Goal: Information Seeking & Learning: Find specific fact

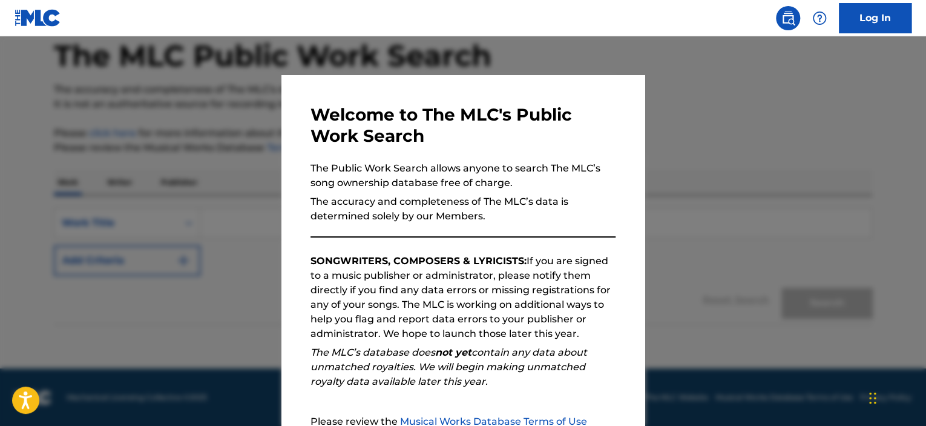
click at [666, 288] on div at bounding box center [463, 249] width 926 height 426
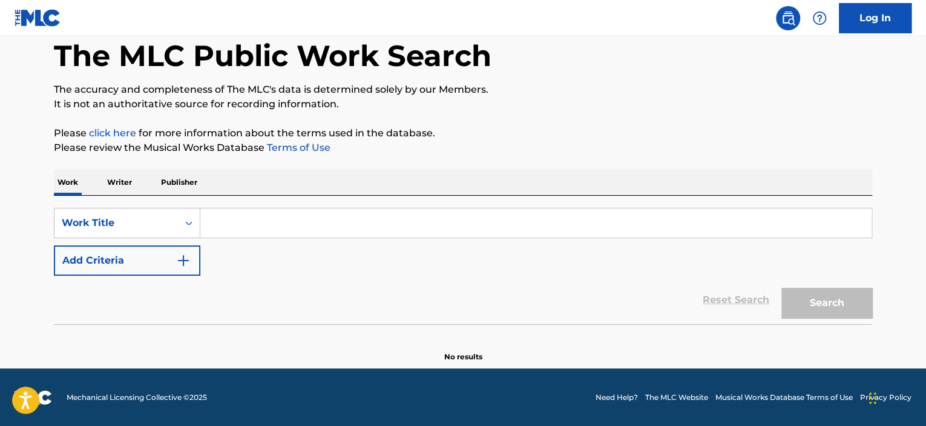
click at [235, 220] on input "Search Form" at bounding box center [535, 222] width 671 height 29
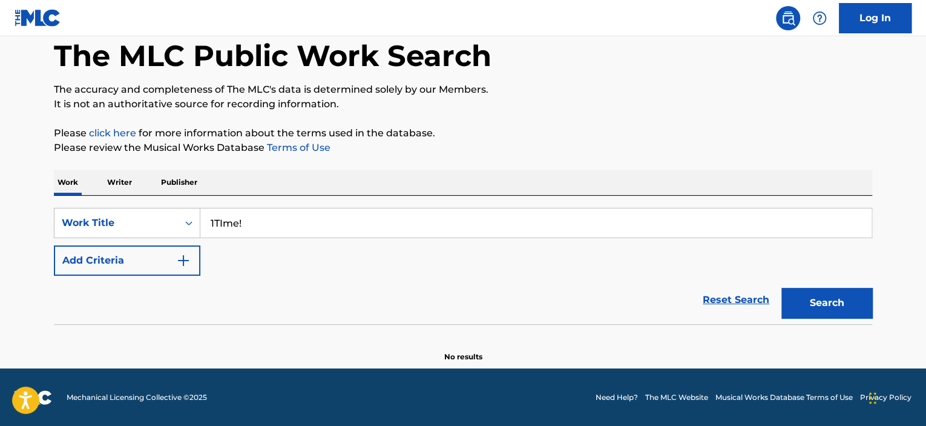
type input "1TIme!"
click at [183, 260] on img "Search Form" at bounding box center [183, 260] width 15 height 15
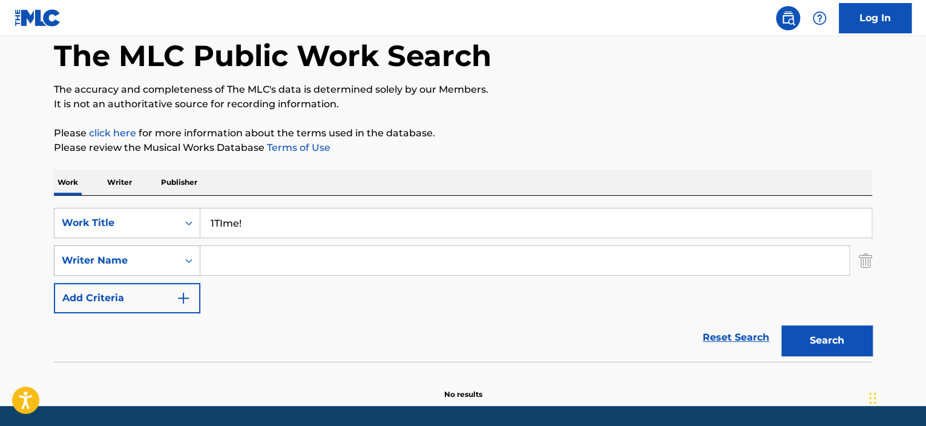
scroll to position [63, 0]
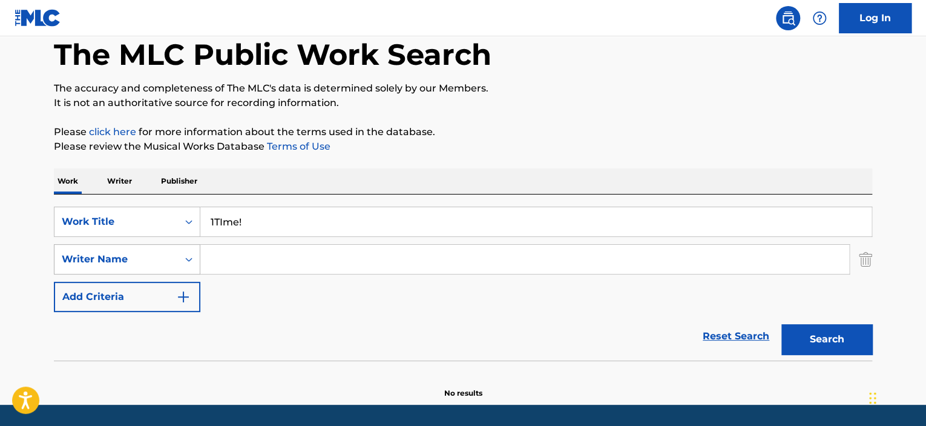
click at [180, 265] on div "Search Form" at bounding box center [189, 259] width 22 height 22
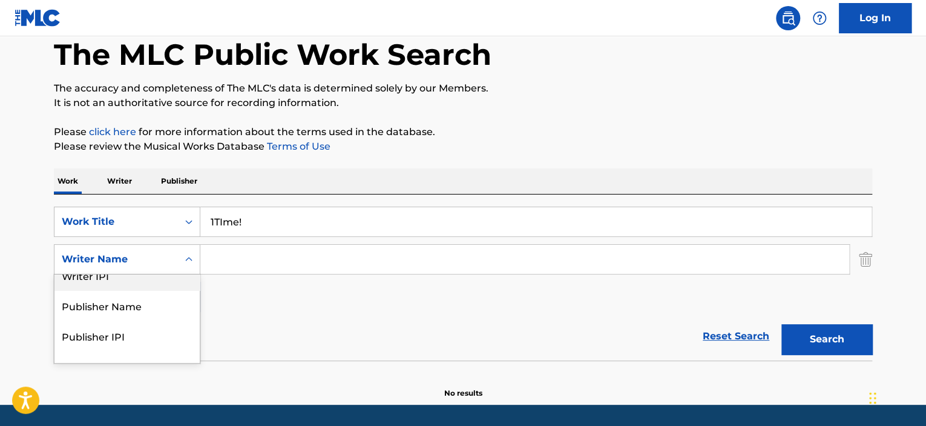
scroll to position [0, 0]
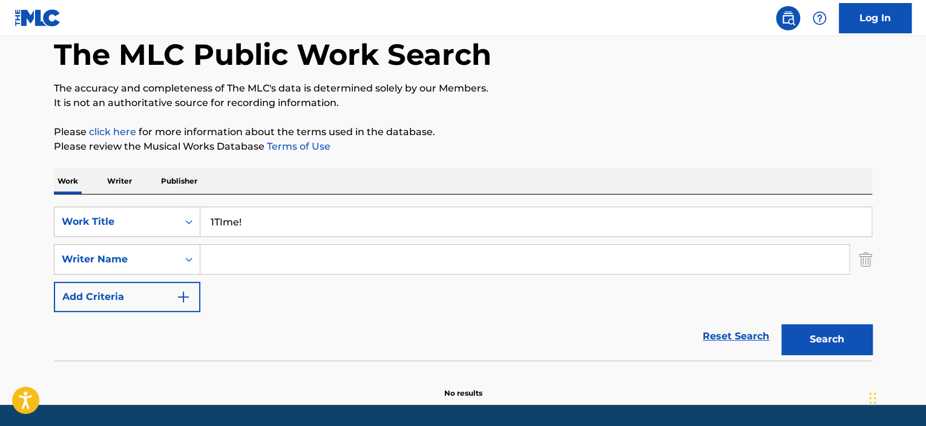
click at [231, 255] on input "Search Form" at bounding box center [524, 259] width 649 height 29
type input "[PERSON_NAME] The [PERSON_NAME]"
click at [837, 331] on button "Search" at bounding box center [826, 339] width 91 height 30
click at [822, 339] on button "Search" at bounding box center [826, 339] width 91 height 30
drag, startPoint x: 327, startPoint y: 251, endPoint x: 62, endPoint y: 276, distance: 267.0
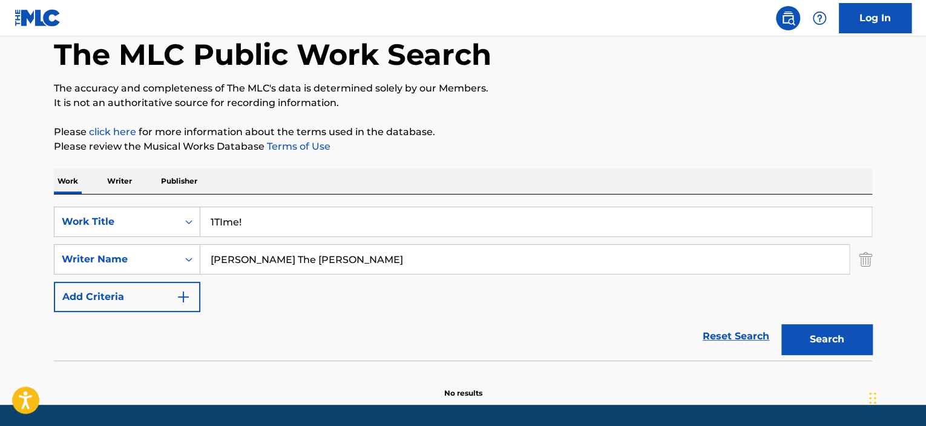
click at [64, 272] on div "SearchWithCriteriaa43a6115-9e71-4353-bbfa-ca929cc0181c Writer Name [PERSON_NAME…" at bounding box center [463, 259] width 818 height 30
click at [870, 262] on img "Search Form" at bounding box center [865, 259] width 13 height 30
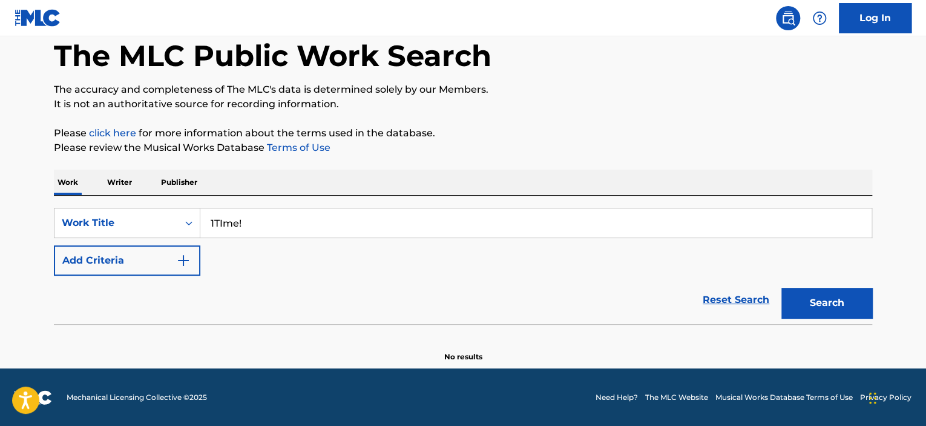
click at [851, 312] on button "Search" at bounding box center [826, 303] width 91 height 30
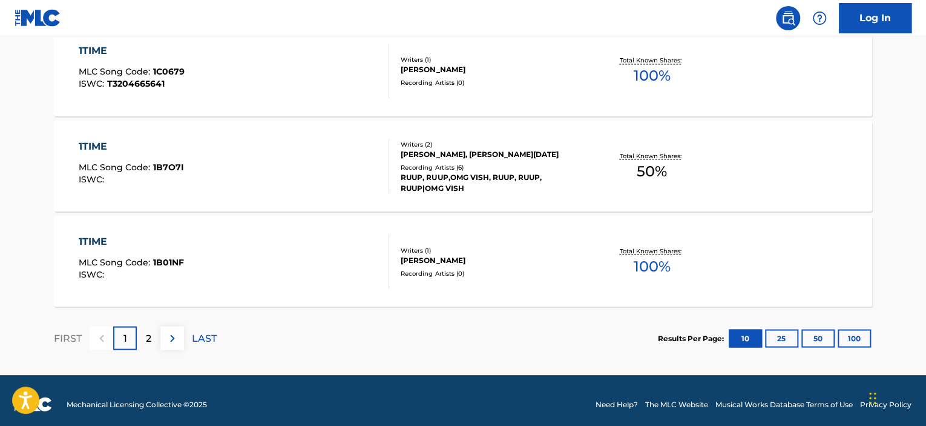
scroll to position [1051, 0]
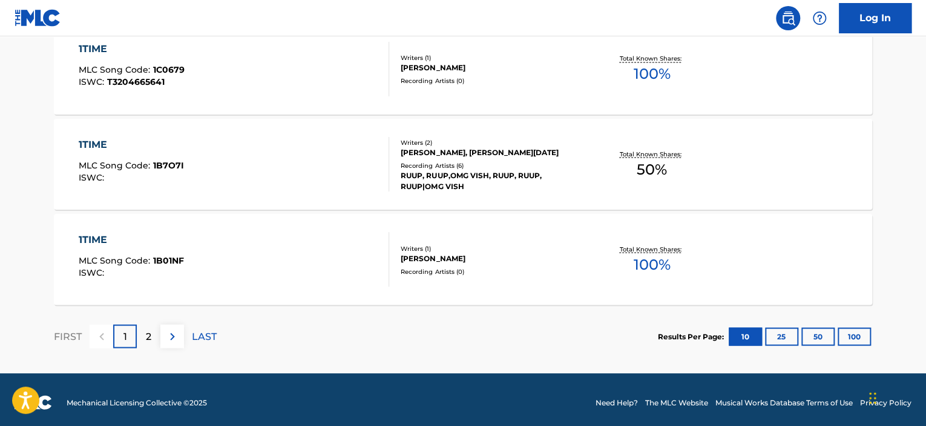
click at [151, 331] on p "2" at bounding box center [148, 336] width 5 height 15
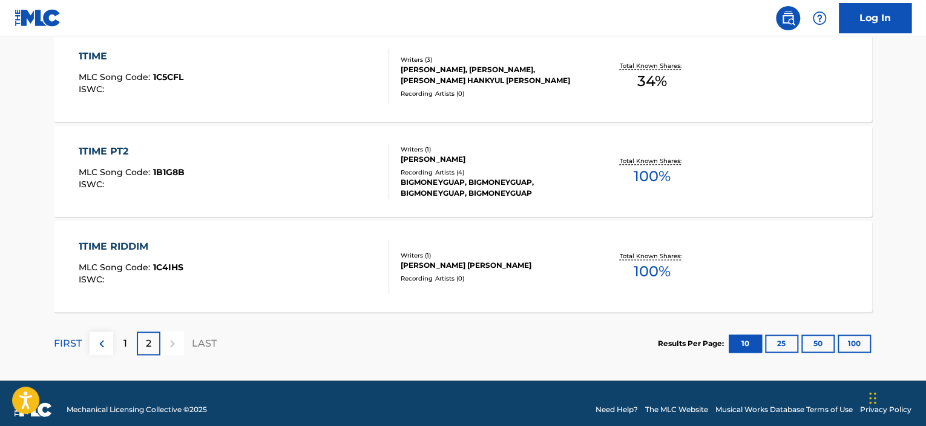
scroll to position [657, 0]
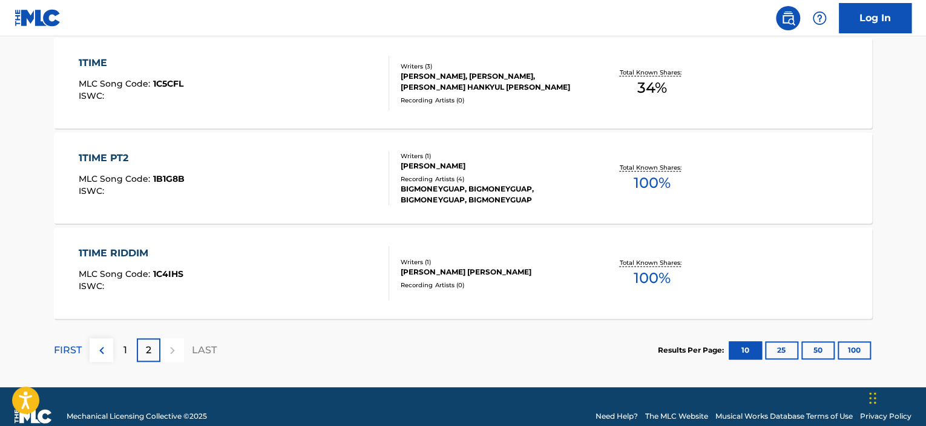
click at [125, 352] on p "1" at bounding box center [125, 350] width 4 height 15
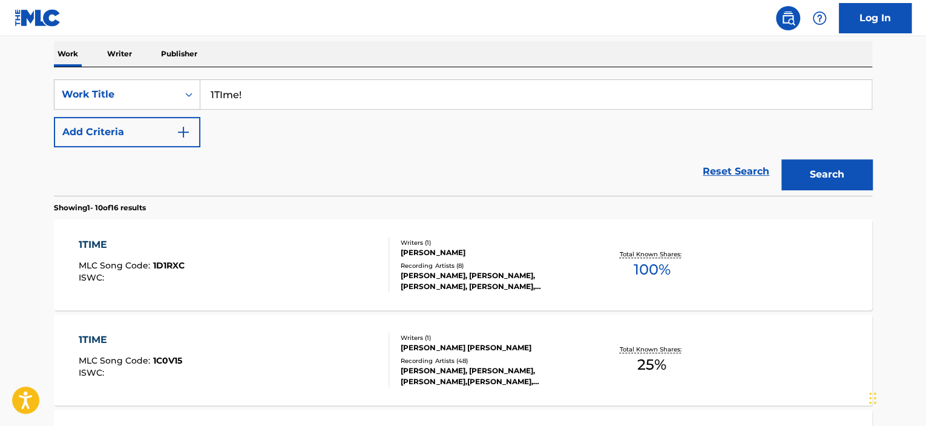
scroll to position [79, 0]
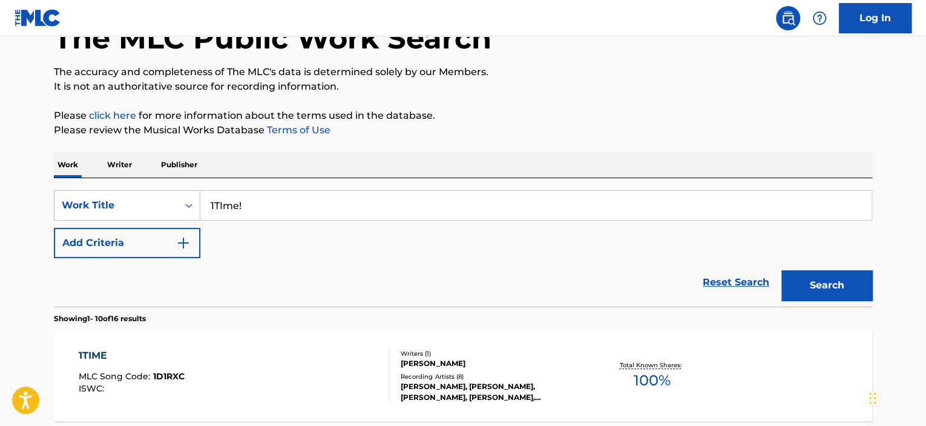
click at [179, 238] on img "Search Form" at bounding box center [183, 242] width 15 height 15
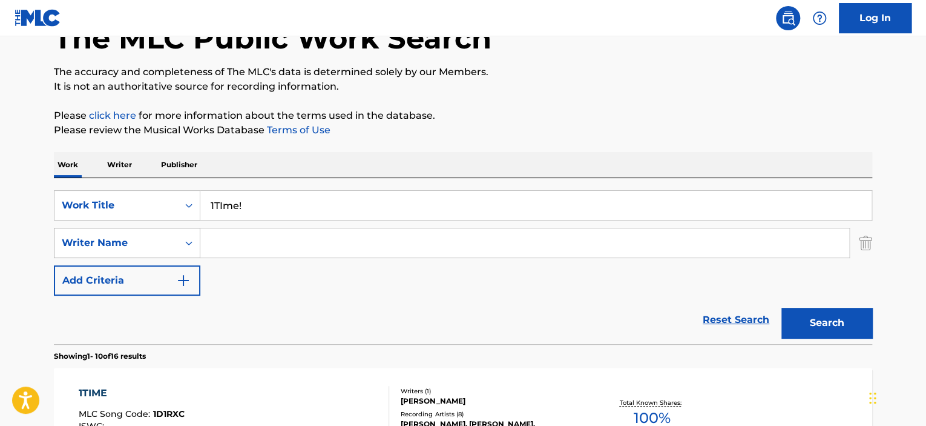
click at [182, 252] on div "Search Form" at bounding box center [189, 243] width 22 height 22
click at [286, 291] on div "SearchWithCriteriaddd718a3-02a6-4336-ac03-ed45b9da493b Work Title 1TIme! Search…" at bounding box center [463, 242] width 818 height 105
drag, startPoint x: 264, startPoint y: 200, endPoint x: 156, endPoint y: 216, distance: 108.9
click at [154, 217] on div "SearchWithCriteriaddd718a3-02a6-4336-ac03-ed45b9da493b Work Title 1TIme!" at bounding box center [463, 205] width 818 height 30
click at [869, 243] on img "Search Form" at bounding box center [865, 243] width 13 height 30
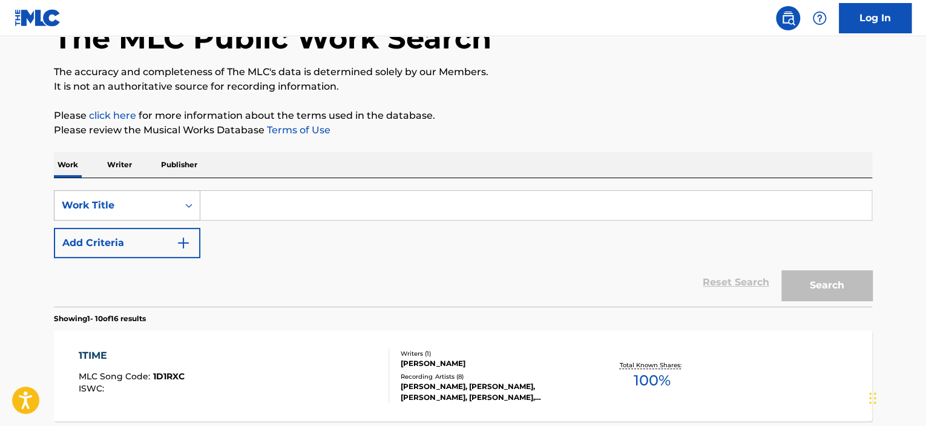
click at [189, 207] on icon "Search Form" at bounding box center [189, 205] width 12 height 12
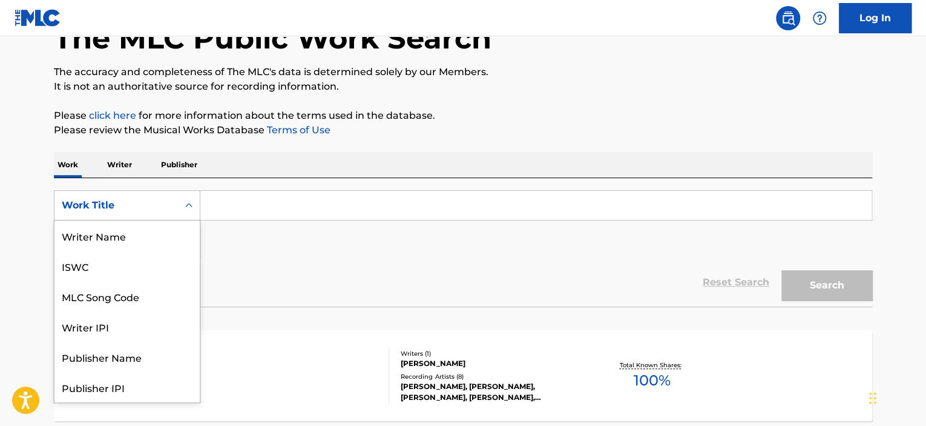
scroll to position [61, 0]
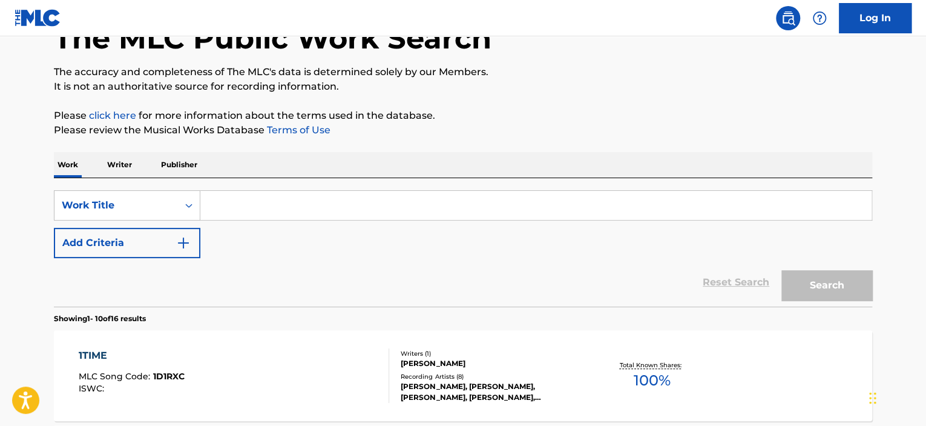
click at [249, 200] on input "Search Form" at bounding box center [535, 205] width 671 height 29
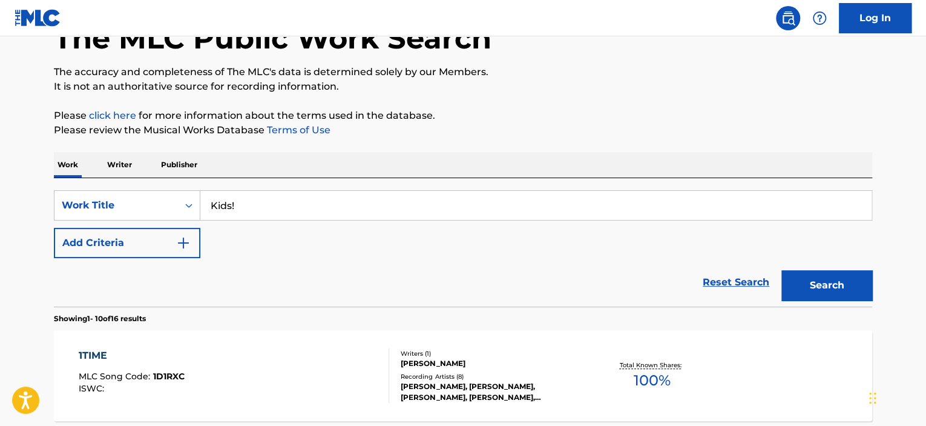
type input "Kids!"
click at [817, 290] on button "Search" at bounding box center [826, 285] width 91 height 30
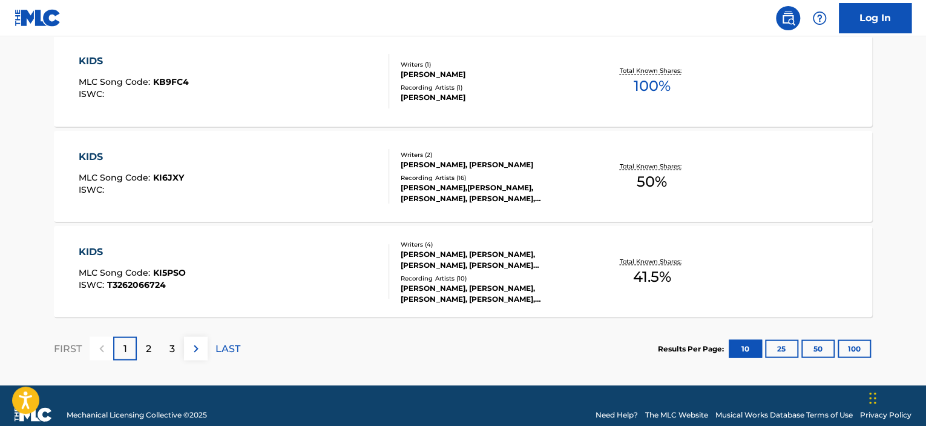
scroll to position [1056, 0]
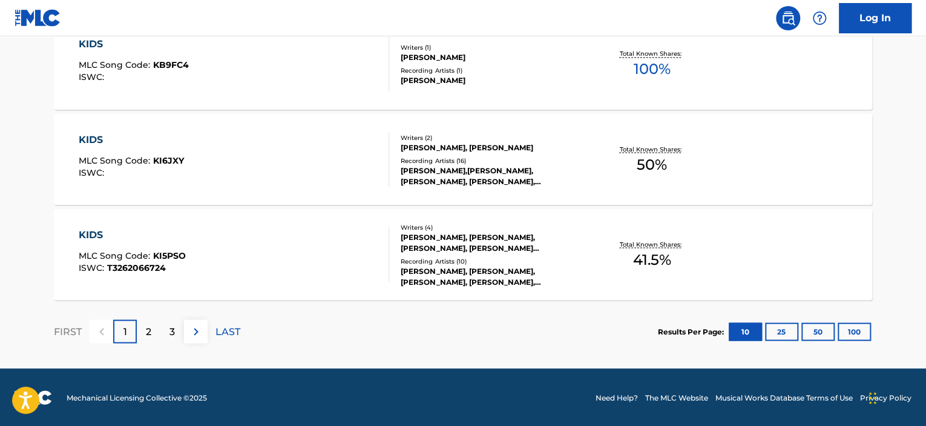
click at [145, 339] on div "2" at bounding box center [149, 331] width 24 height 24
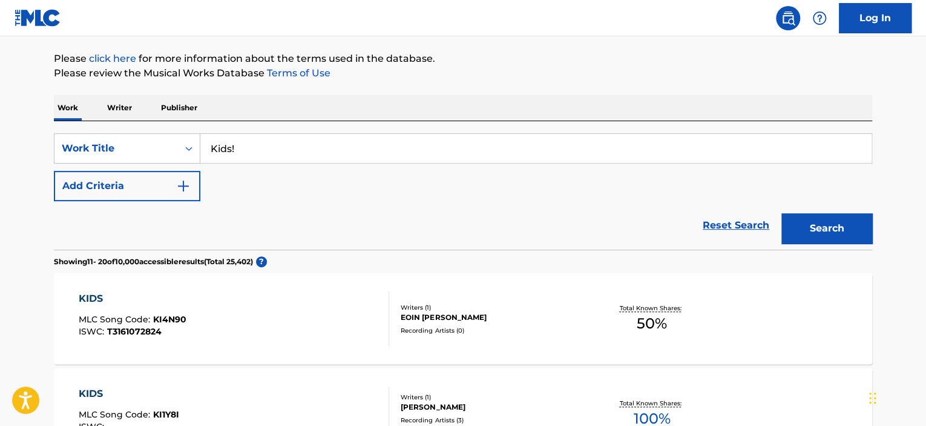
scroll to position [102, 0]
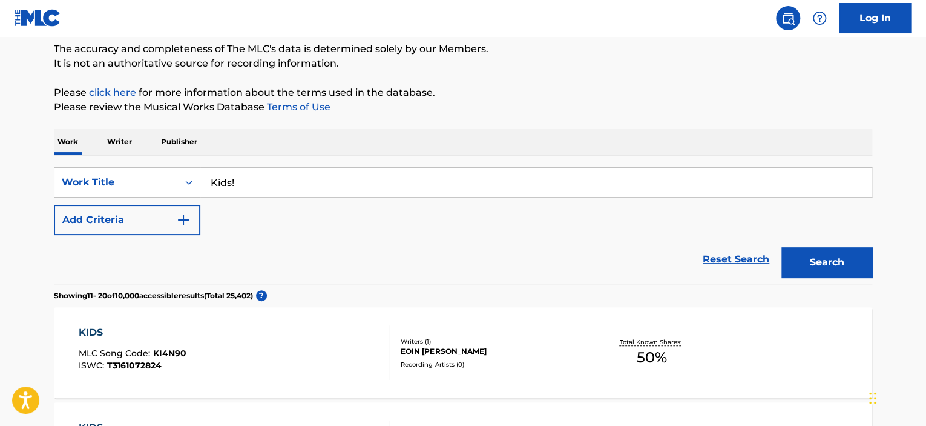
click at [174, 215] on button "Add Criteria" at bounding box center [127, 220] width 146 height 30
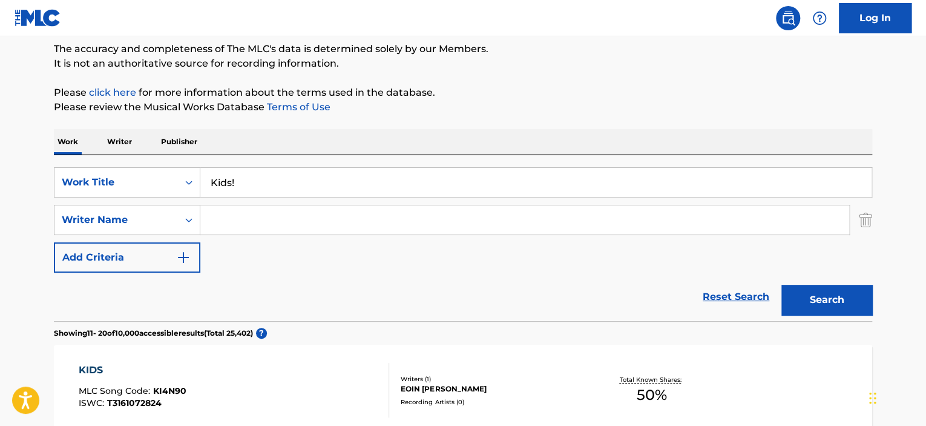
click at [234, 221] on input "Search Form" at bounding box center [524, 219] width 649 height 29
click at [806, 298] on button "Search" at bounding box center [826, 300] width 91 height 30
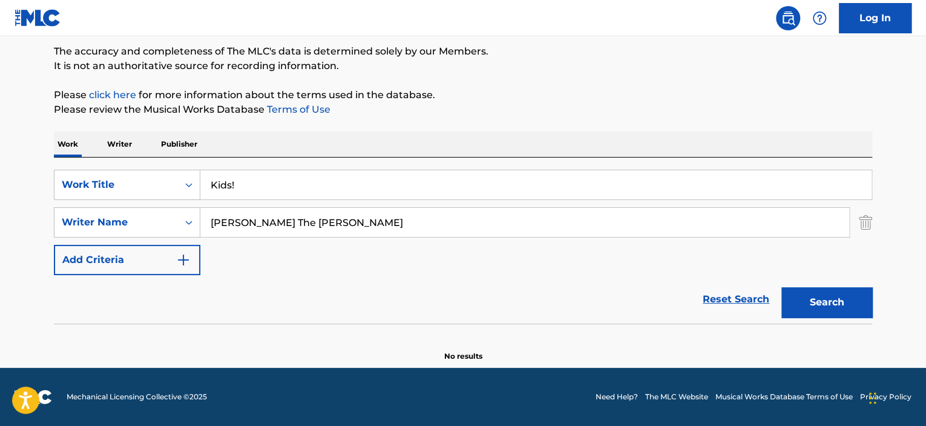
scroll to position [99, 0]
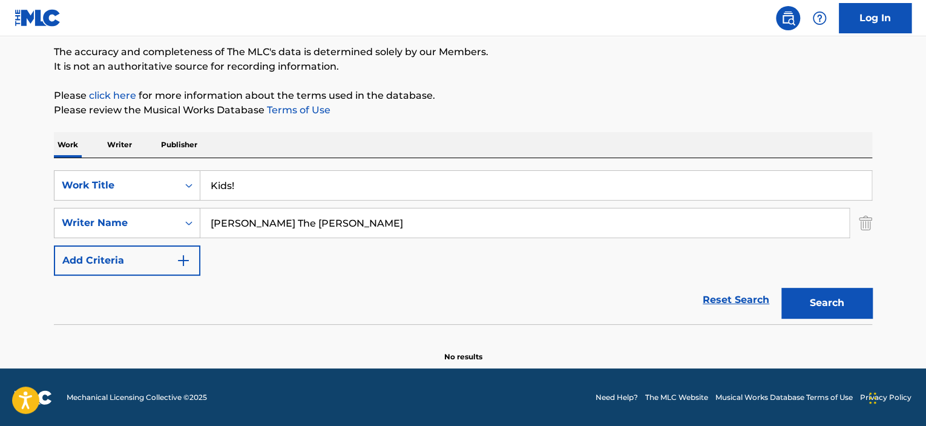
drag, startPoint x: 267, startPoint y: 241, endPoint x: 245, endPoint y: 257, distance: 27.4
click at [245, 257] on div "SearchWithCriteriaddd718a3-02a6-4336-ac03-ed45b9da493b Work Title Kids! SearchW…" at bounding box center [463, 222] width 818 height 105
click at [300, 252] on strong "[PERSON_NAME]" at bounding box center [343, 250] width 87 height 12
type input "[PERSON_NAME]"
click at [826, 288] on button "Search" at bounding box center [826, 303] width 91 height 30
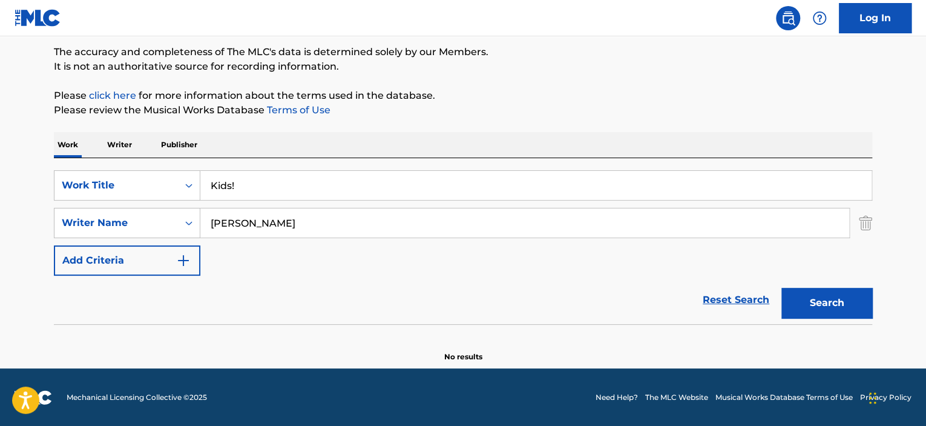
click at [811, 312] on button "Search" at bounding box center [826, 303] width 91 height 30
click at [872, 220] on div "The MLC Public Work Search The accuracy and completeness of The MLC's data is d…" at bounding box center [462, 164] width 847 height 395
click at [866, 223] on img "Search Form" at bounding box center [865, 223] width 13 height 30
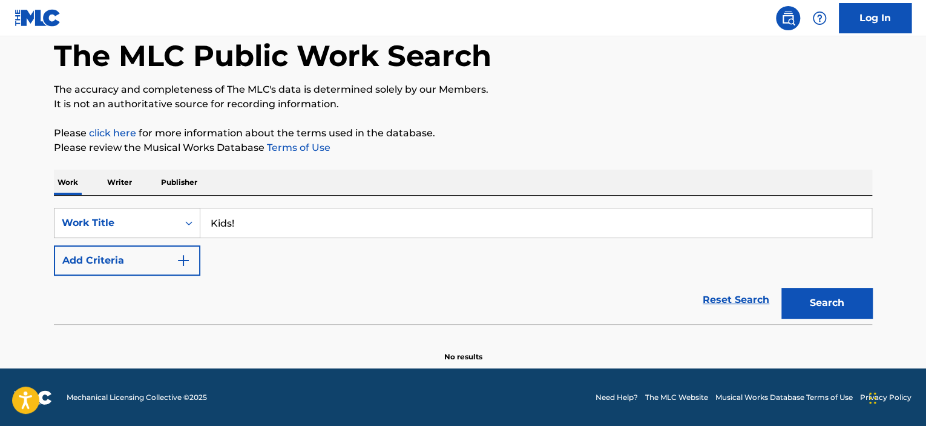
drag, startPoint x: 254, startPoint y: 225, endPoint x: 177, endPoint y: 235, distance: 77.5
click at [177, 235] on div "SearchWithCriteriaddd718a3-02a6-4336-ac03-ed45b9da493b Work Title Kids!" at bounding box center [463, 223] width 818 height 30
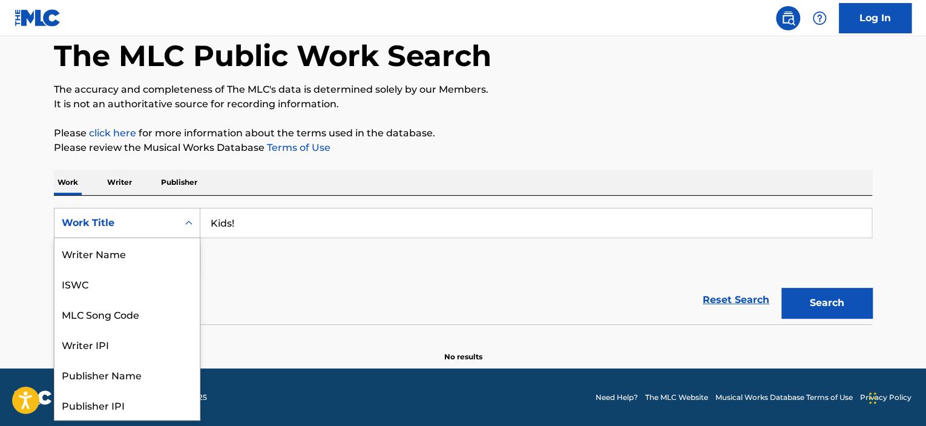
click at [161, 226] on div "Work Title" at bounding box center [116, 223] width 109 height 15
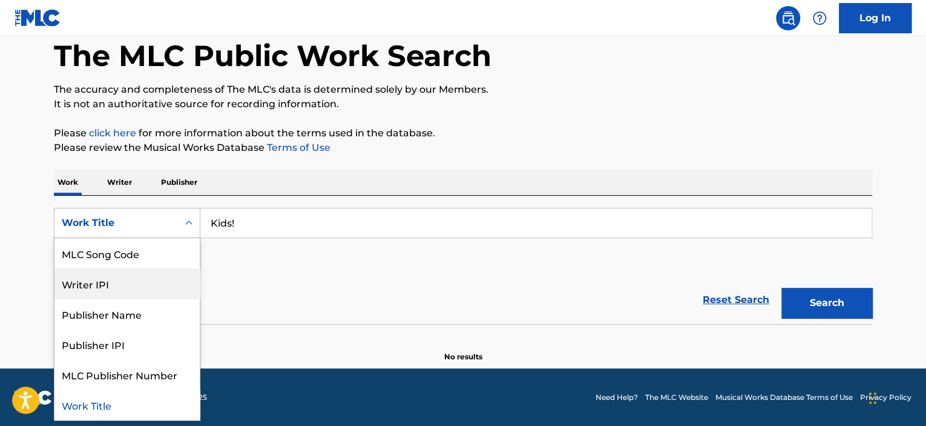
scroll to position [0, 0]
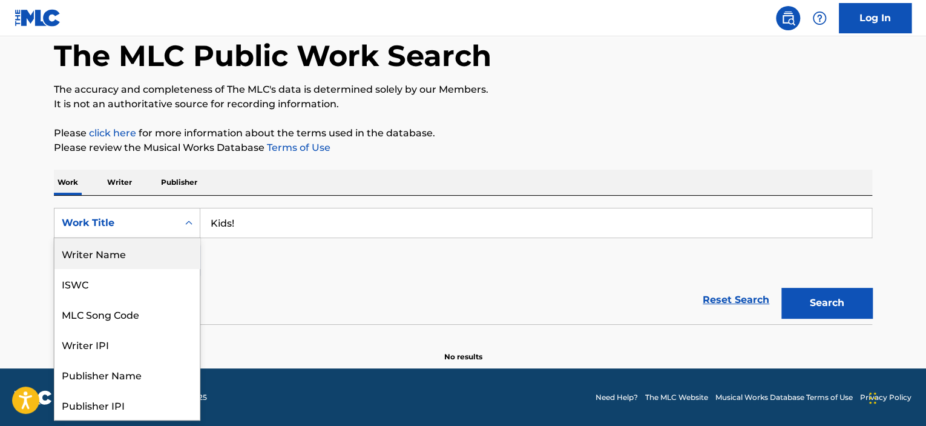
click at [159, 262] on div "Writer Name" at bounding box center [126, 253] width 145 height 30
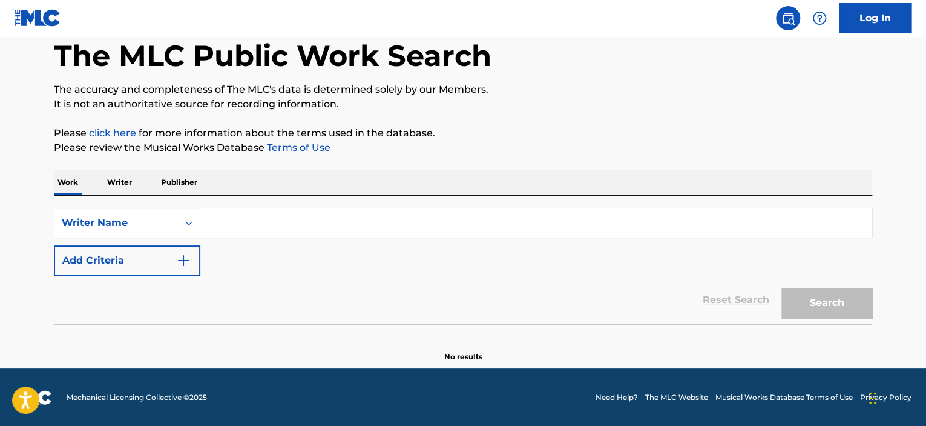
click at [242, 217] on input "Search Form" at bounding box center [535, 222] width 671 height 29
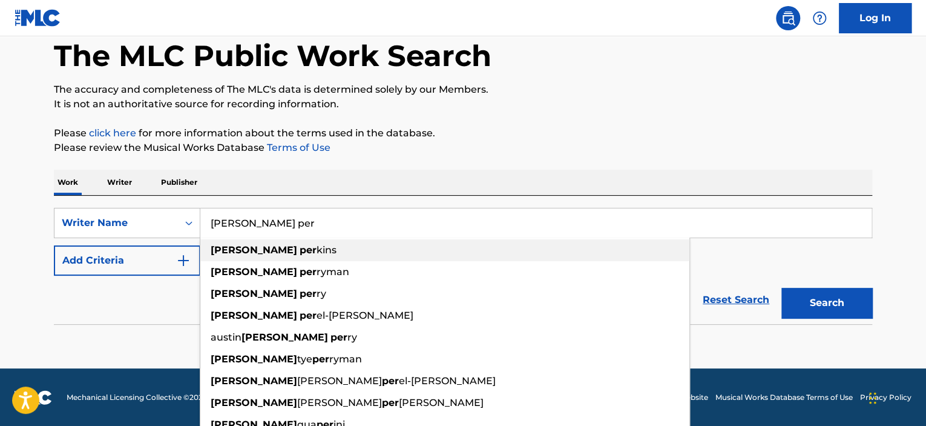
click at [317, 254] on span "kins" at bounding box center [327, 250] width 20 height 12
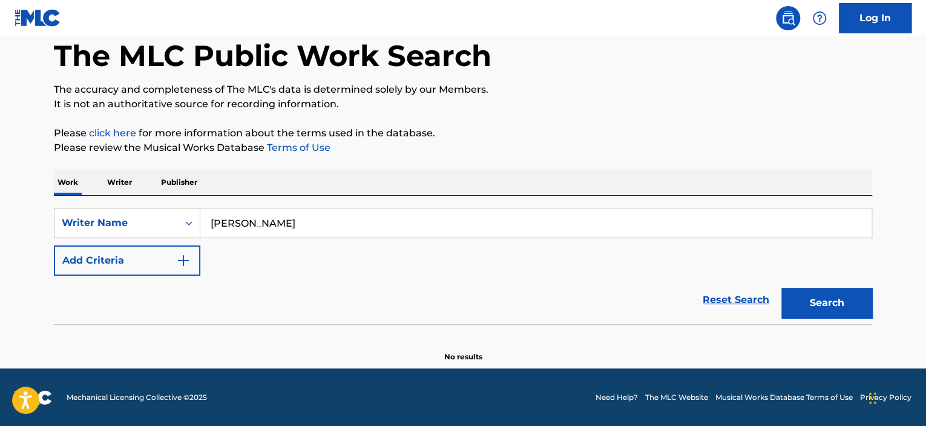
click at [760, 277] on form "SearchWithCriteria3e60882a-a005-4eb3-9bf1-91a320dc6544 Writer Name [PERSON_NAME…" at bounding box center [463, 266] width 818 height 116
click at [818, 299] on button "Search" at bounding box center [826, 303] width 91 height 30
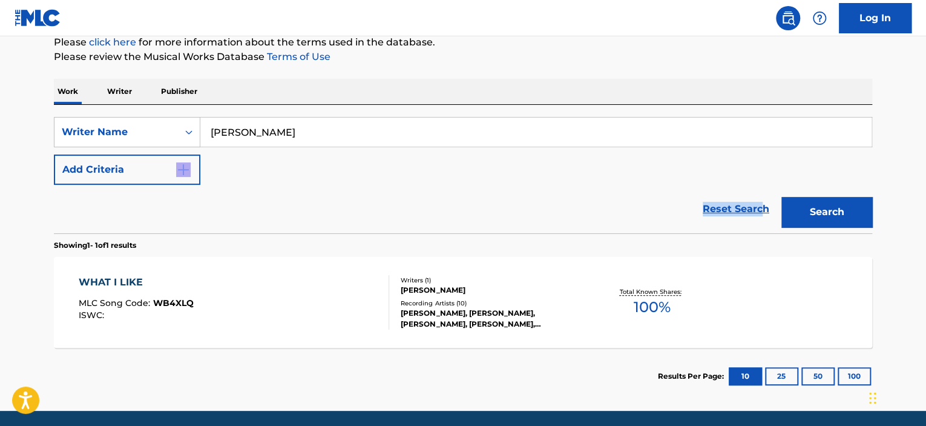
scroll to position [145, 0]
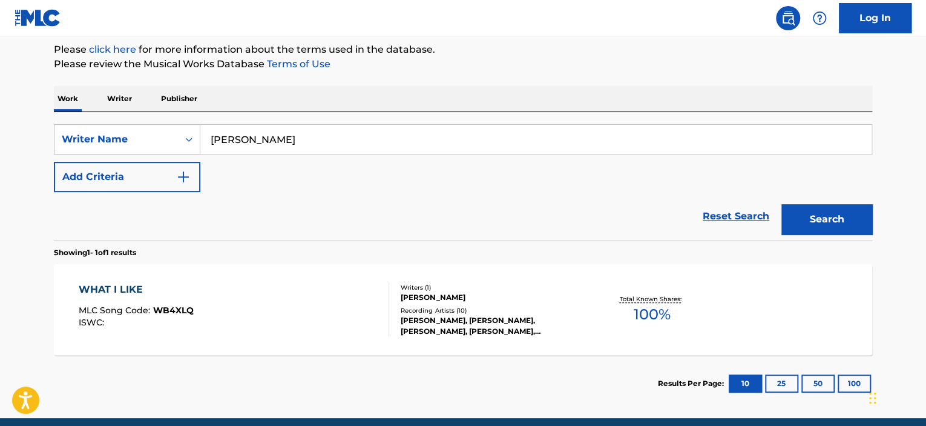
click at [240, 140] on input "[PERSON_NAME]" at bounding box center [535, 139] width 671 height 29
click at [850, 225] on button "Search" at bounding box center [826, 219] width 91 height 30
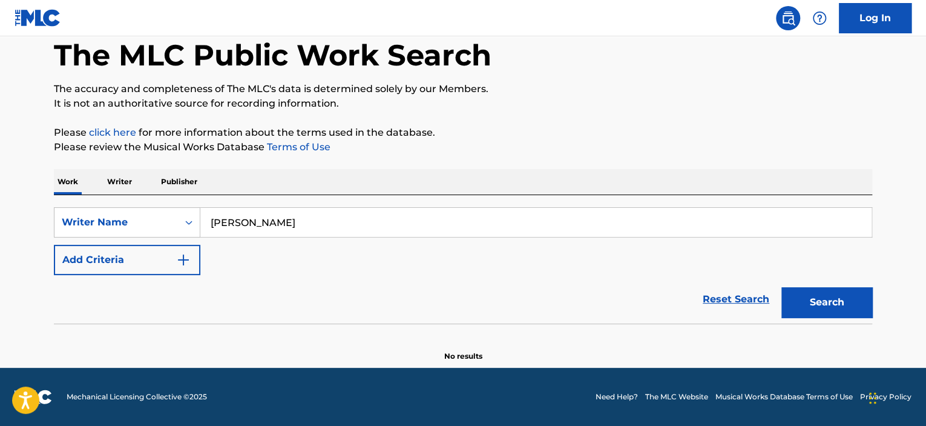
scroll to position [62, 0]
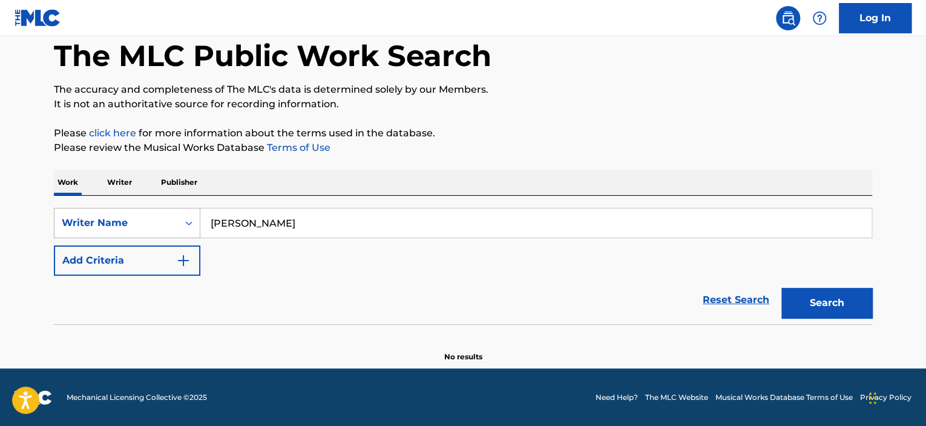
drag, startPoint x: 323, startPoint y: 223, endPoint x: 185, endPoint y: 225, distance: 137.4
click at [185, 225] on div "SearchWithCriteria3e60882a-a005-4eb3-9bf1-91a320dc6544 Writer Name [PERSON_NAME]" at bounding box center [463, 223] width 818 height 30
type input "[PERSON_NAME] The [PERSON_NAME]"
click at [802, 309] on button "Search" at bounding box center [826, 303] width 91 height 30
